Goal: Information Seeking & Learning: Learn about a topic

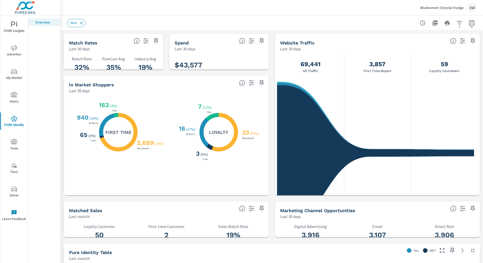
scroll to position [66, 0]
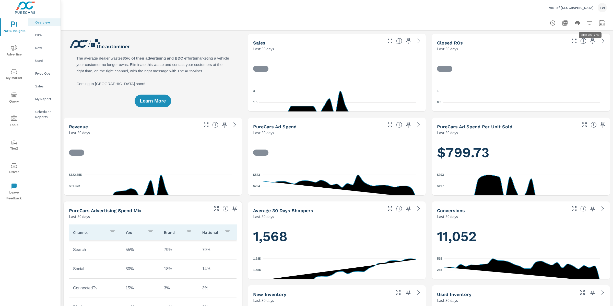
click at [600, 23] on icon "button" at bounding box center [601, 24] width 3 height 2
click at [559, 43] on select "Custom Yesterday Last week Last 7 days Last 14 days Last 30 days Last 45 days L…" at bounding box center [556, 45] width 51 height 10
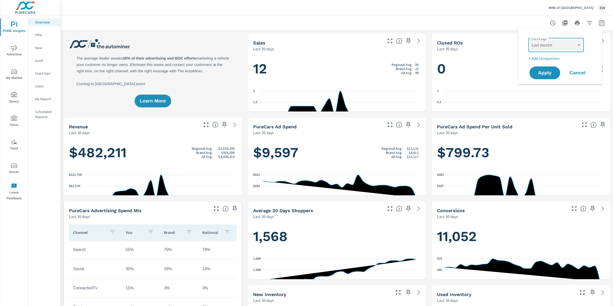
click at [531, 40] on select "Custom Yesterday Last week Last 7 days Last 14 days Last 30 days Last 45 days L…" at bounding box center [556, 45] width 51 height 10
select select "Last month"
click at [545, 73] on span "Apply" at bounding box center [544, 72] width 21 height 5
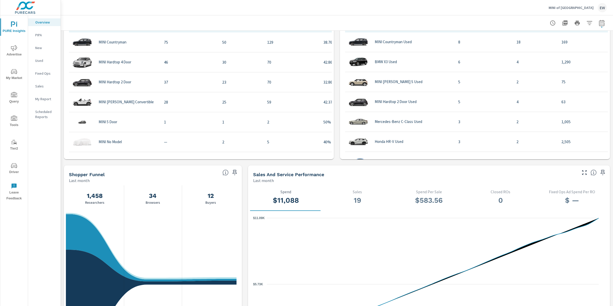
scroll to position [372, 0]
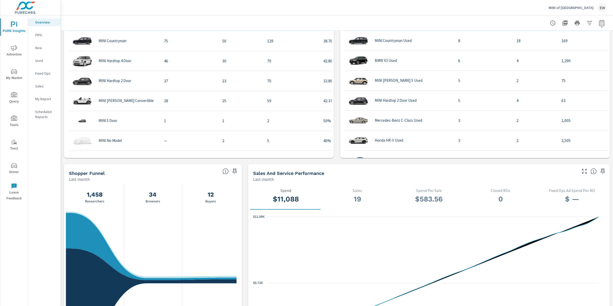
click at [62, 87] on div "Learn More The average dealer wastes 35% of their advertising and BDC efforts m…" at bounding box center [337, 77] width 552 height 838
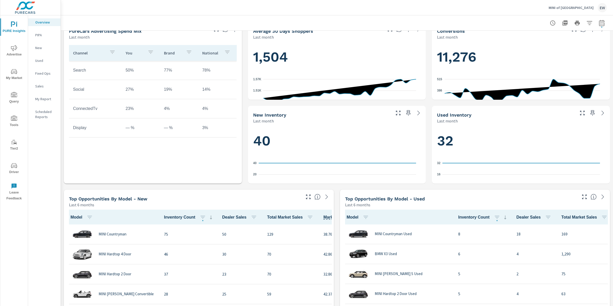
scroll to position [128, 0]
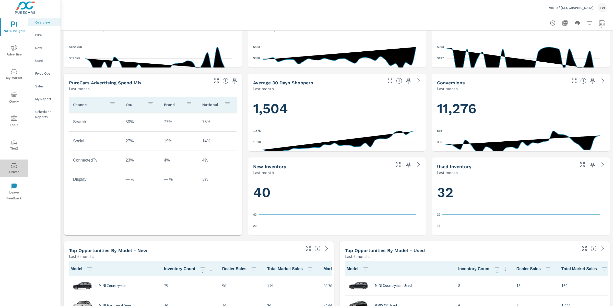
click at [15, 165] on icon "nav menu" at bounding box center [14, 165] width 6 height 6
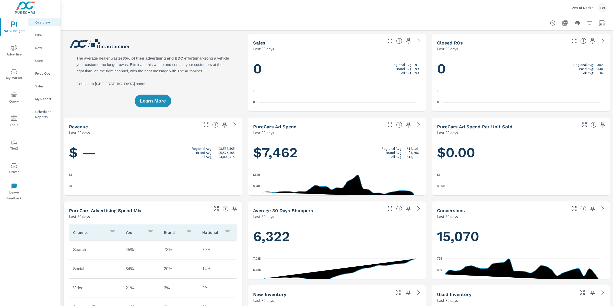
click at [12, 52] on span "Advertise" at bounding box center [14, 51] width 25 height 13
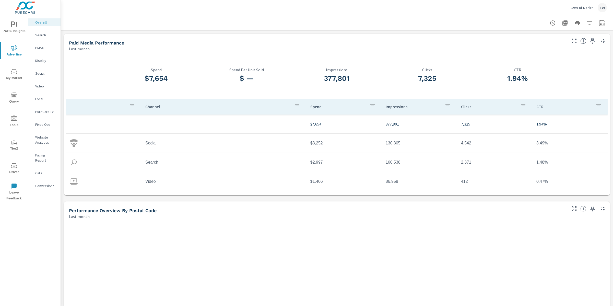
click at [42, 38] on p "Search" at bounding box center [45, 34] width 21 height 5
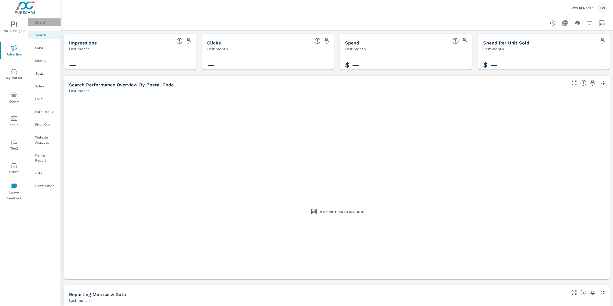
click at [42, 22] on p "Overall" at bounding box center [45, 22] width 21 height 5
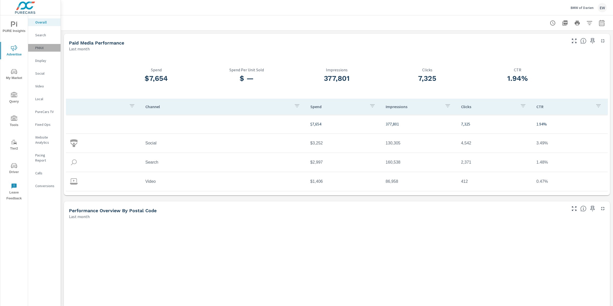
click at [40, 50] on p "PMAX" at bounding box center [45, 47] width 21 height 5
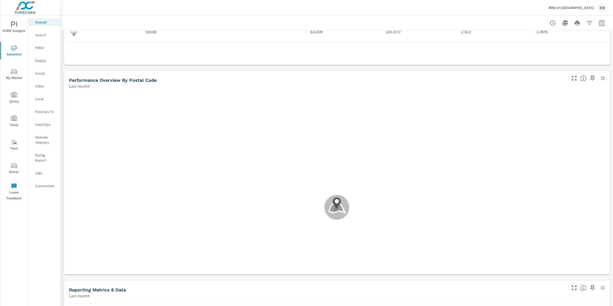
scroll to position [142, 0]
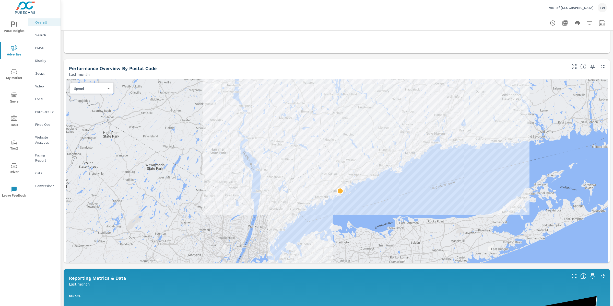
click at [63, 137] on div "Paid Media Performance Last month $8,583 Spend $451.76 Spend Per Unit Sold 334,…" at bounding box center [337, 245] width 552 height 712
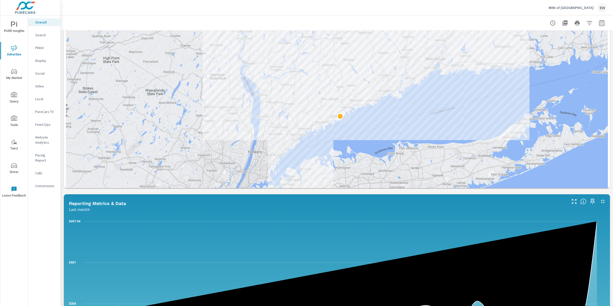
scroll to position [220, 0]
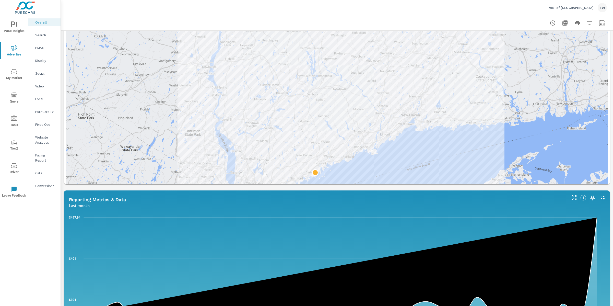
drag, startPoint x: 193, startPoint y: 89, endPoint x: 168, endPoint y: 150, distance: 65.7
click at [168, 150] on div at bounding box center [337, 109] width 542 height 216
click at [99, 54] on body "PURE Insights Advertise My Market Query Tools Tier2 Driver Leave Feedback Overa…" at bounding box center [306, 153] width 613 height 306
click at [89, 64] on li "Sales" at bounding box center [90, 60] width 39 height 8
click at [103, 53] on body "PURE Insights Advertise My Market Query Tools Tier2 Driver Leave Feedback Overa…" at bounding box center [306, 153] width 613 height 306
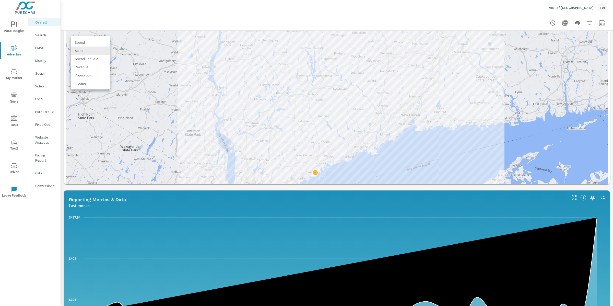
click at [95, 43] on li "Spend" at bounding box center [90, 42] width 39 height 8
click at [96, 52] on body "PURE Insights Advertise My Market Query Tools Tier2 Driver Leave Feedback Overa…" at bounding box center [306, 153] width 613 height 306
click at [83, 62] on li "Sales" at bounding box center [90, 60] width 39 height 8
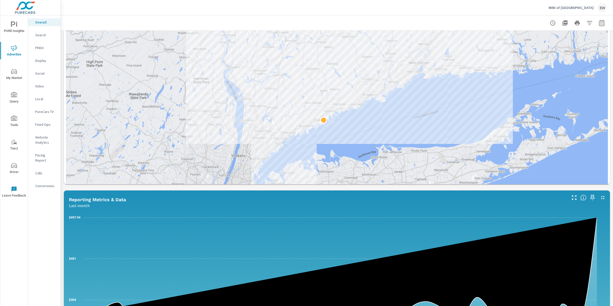
drag, startPoint x: 179, startPoint y: 169, endPoint x: 192, endPoint y: 116, distance: 54.9
click at [192, 116] on div at bounding box center [337, 109] width 542 height 216
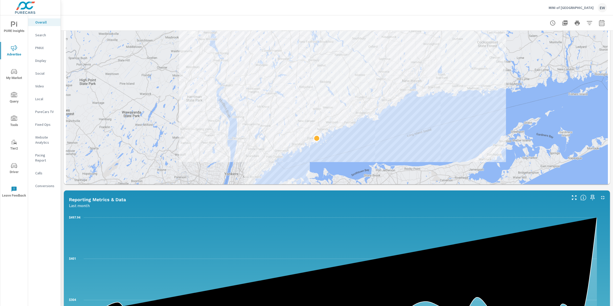
drag, startPoint x: 190, startPoint y: 118, endPoint x: 183, endPoint y: 137, distance: 20.1
click at [183, 137] on div at bounding box center [337, 109] width 542 height 216
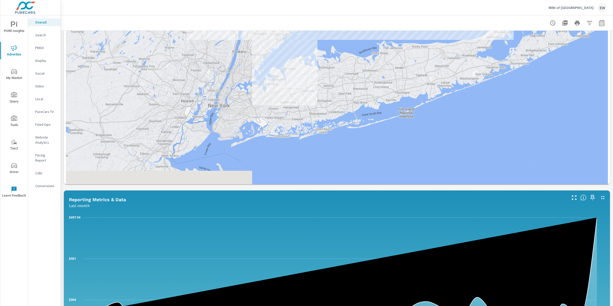
drag, startPoint x: 179, startPoint y: 191, endPoint x: 185, endPoint y: 65, distance: 126.8
click at [186, 63] on div at bounding box center [337, 109] width 542 height 216
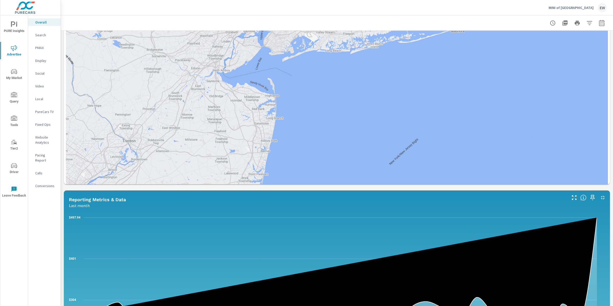
drag, startPoint x: 196, startPoint y: 159, endPoint x: 259, endPoint y: 67, distance: 110.9
click at [256, 67] on div at bounding box center [337, 109] width 542 height 216
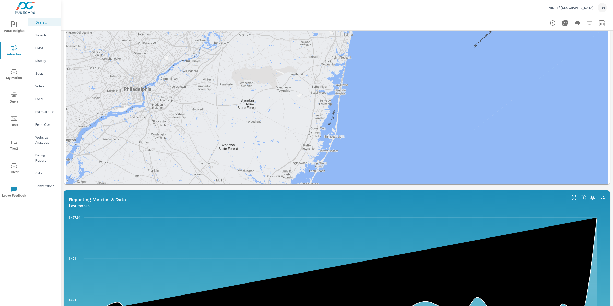
drag, startPoint x: 212, startPoint y: 182, endPoint x: 276, endPoint y: 96, distance: 107.5
click at [281, 93] on div at bounding box center [337, 109] width 542 height 216
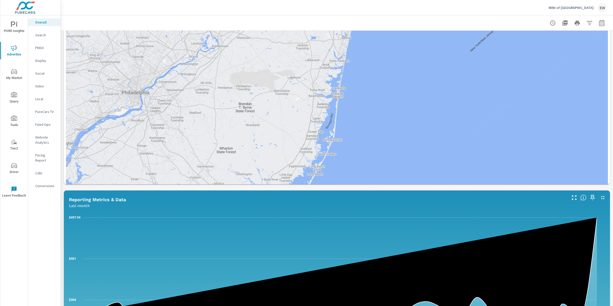
drag, startPoint x: 169, startPoint y: 141, endPoint x: 167, endPoint y: 147, distance: 6.3
click at [167, 147] on div at bounding box center [337, 109] width 542 height 216
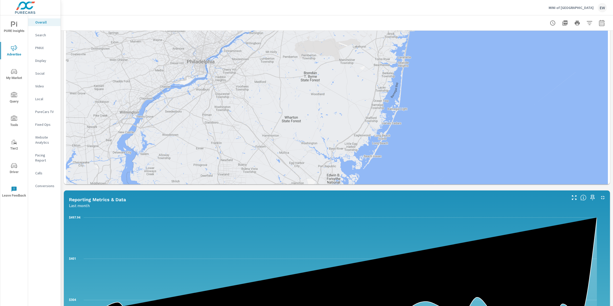
drag, startPoint x: 166, startPoint y: 145, endPoint x: 233, endPoint y: 114, distance: 74.1
click at [233, 114] on div at bounding box center [337, 109] width 542 height 216
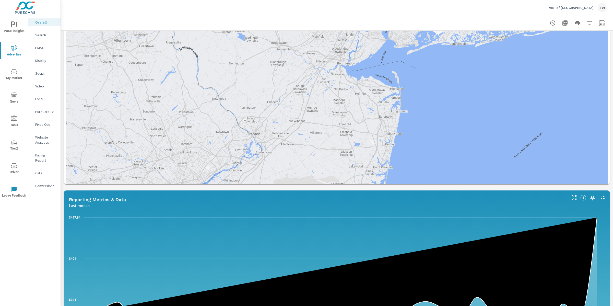
drag, startPoint x: 167, startPoint y: 77, endPoint x: 162, endPoint y: 206, distance: 128.6
click at [145, 217] on div at bounding box center [337, 109] width 542 height 216
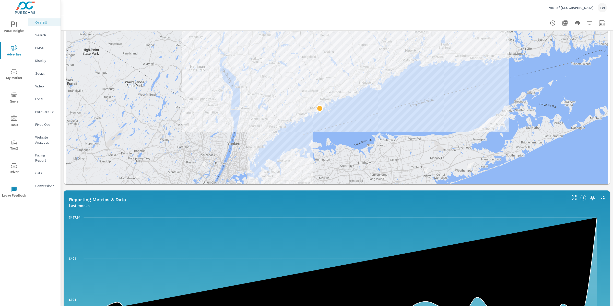
drag, startPoint x: 361, startPoint y: 55, endPoint x: 183, endPoint y: 216, distance: 239.8
click at [184, 216] on div at bounding box center [337, 109] width 542 height 216
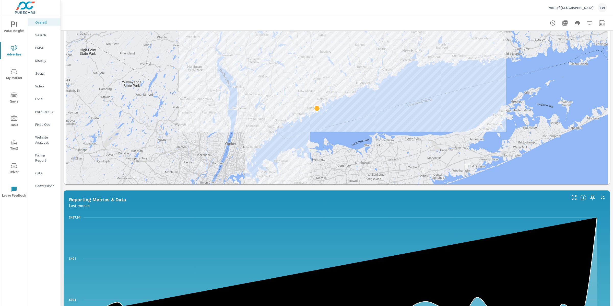
click at [43, 36] on p "Search" at bounding box center [45, 34] width 21 height 5
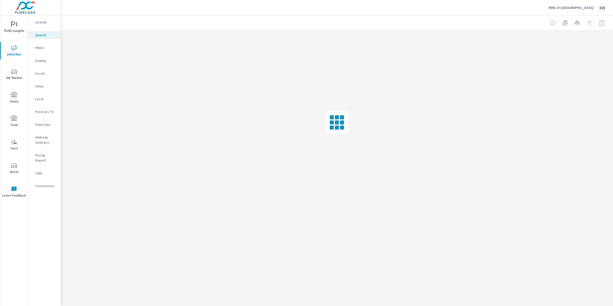
click at [39, 76] on p "Social" at bounding box center [45, 73] width 21 height 5
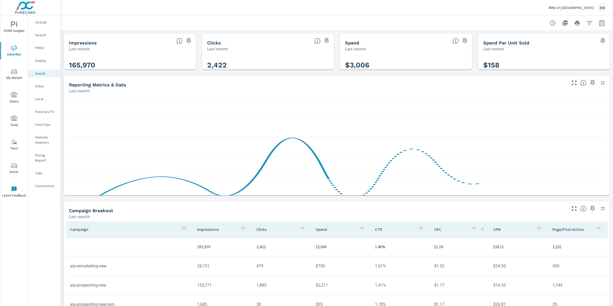
click at [61, 135] on div "Impressions Last month 165,970 Clicks Last month 2,422 Spend Last month $3,006 …" at bounding box center [337, 198] width 552 height 335
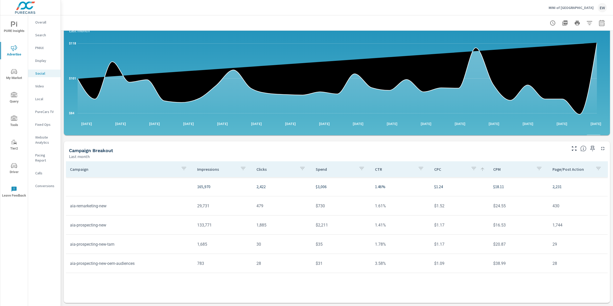
scroll to position [144, 0]
drag, startPoint x: 70, startPoint y: 205, endPoint x: 135, endPoint y: 206, distance: 64.4
click at [135, 238] on td "aia-prospecting-new-tam" at bounding box center [129, 244] width 127 height 13
click at [125, 218] on td "aia-prospecting-new" at bounding box center [129, 224] width 127 height 13
click at [42, 22] on p "Overall" at bounding box center [45, 22] width 21 height 5
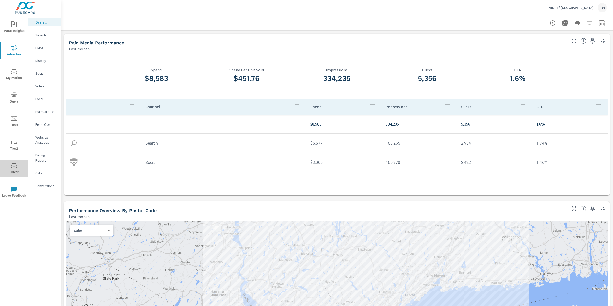
click at [13, 164] on icon "nav menu" at bounding box center [14, 165] width 6 height 6
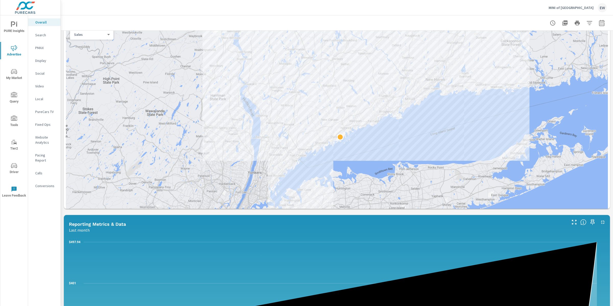
scroll to position [206, 0]
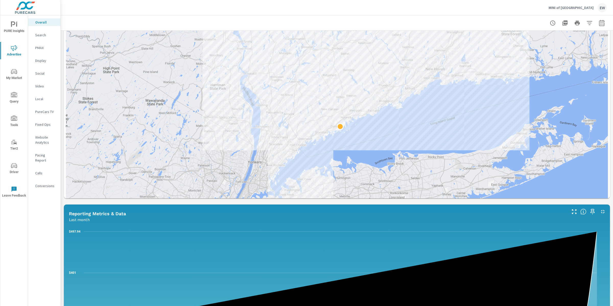
click at [62, 90] on div "Paid Media Performance Last month $8,583 Spend $451.76 Spend Per Unit Sold 334,…" at bounding box center [337, 180] width 552 height 712
